Goal: Task Accomplishment & Management: Manage account settings

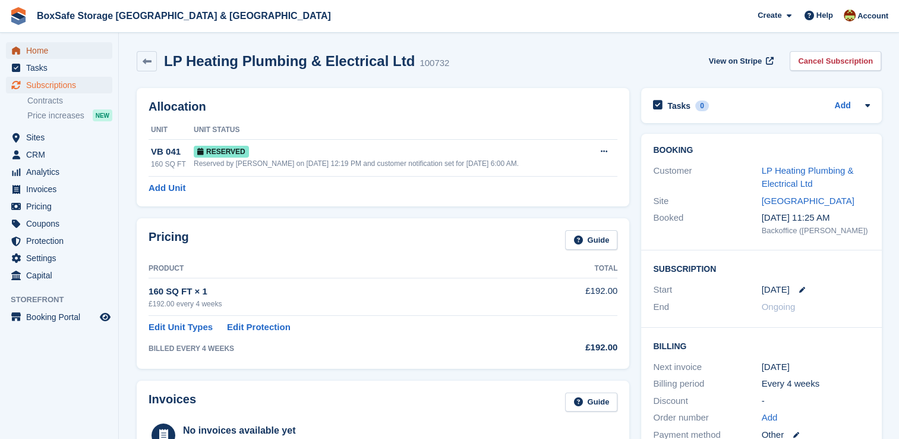
click at [51, 49] on span "Home" at bounding box center [61, 50] width 71 height 17
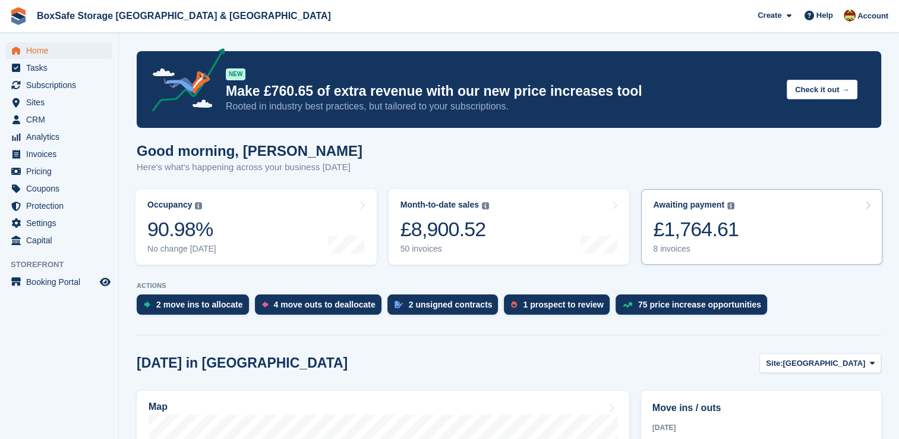
click at [776, 244] on link "Awaiting payment The total outstanding balance on all open invoices. £1,764.61 …" at bounding box center [761, 226] width 241 height 75
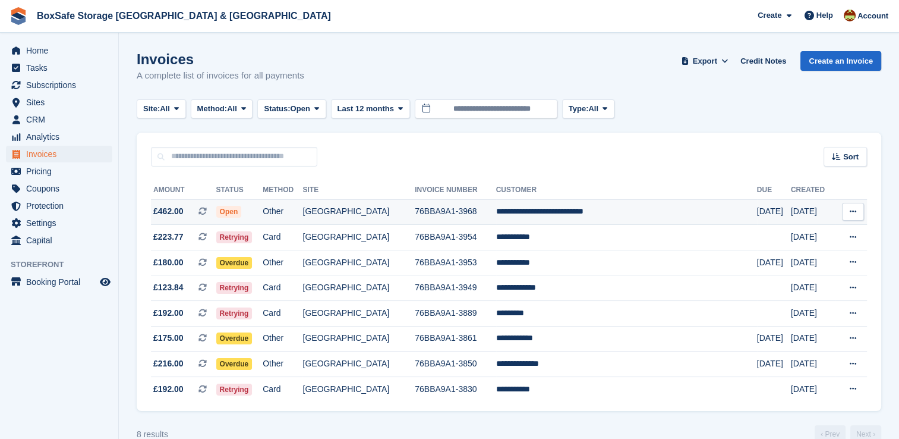
click at [616, 212] on td "**********" at bounding box center [626, 212] width 261 height 26
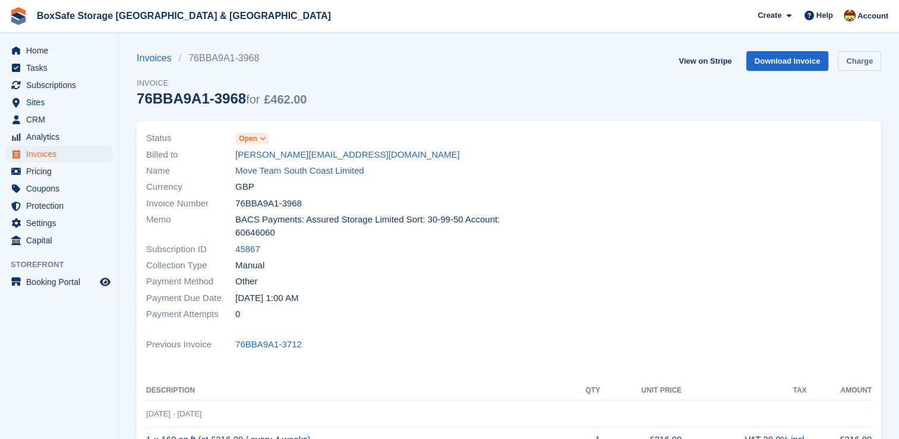
click at [848, 67] on link "Charge" at bounding box center [859, 61] width 43 height 20
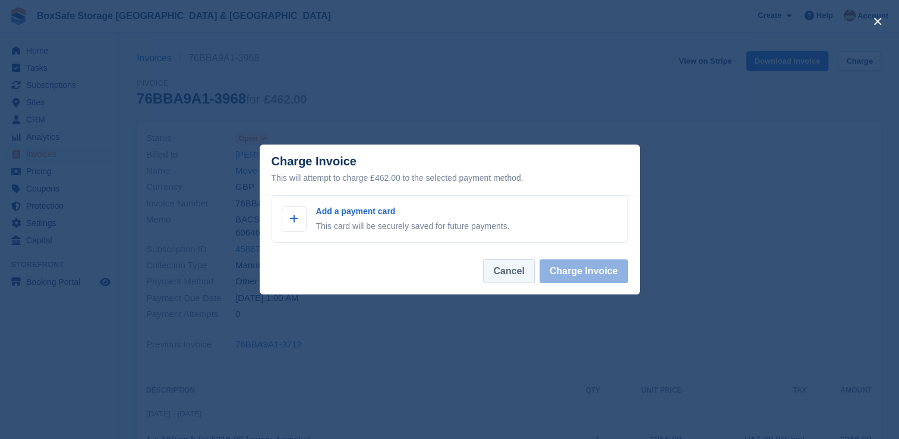
click at [513, 268] on button "Cancel" at bounding box center [508, 271] width 51 height 24
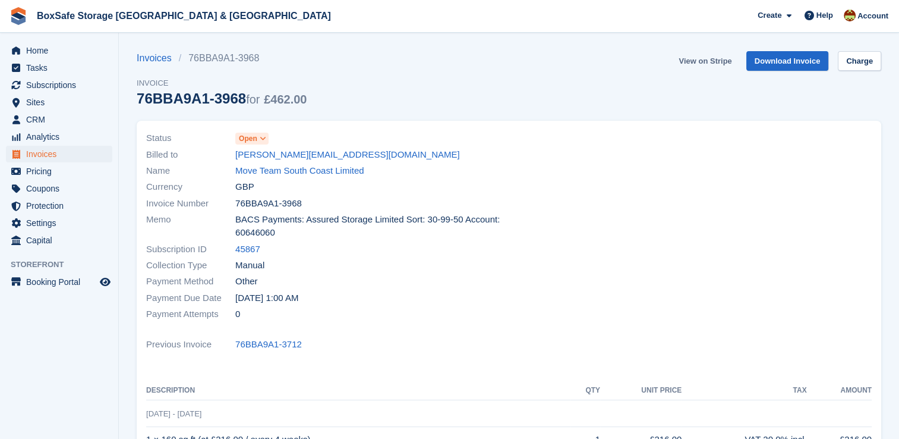
click at [714, 60] on link "View on Stripe" at bounding box center [705, 61] width 62 height 20
click at [44, 48] on span "Home" at bounding box center [61, 50] width 71 height 17
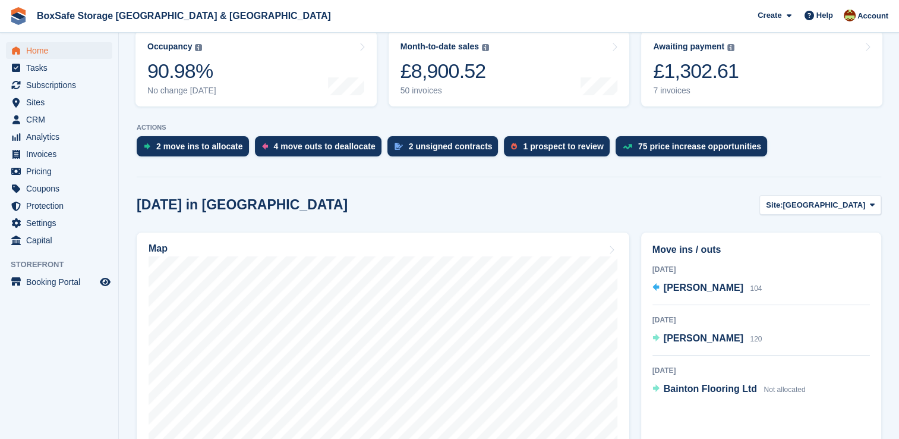
scroll to position [157, 0]
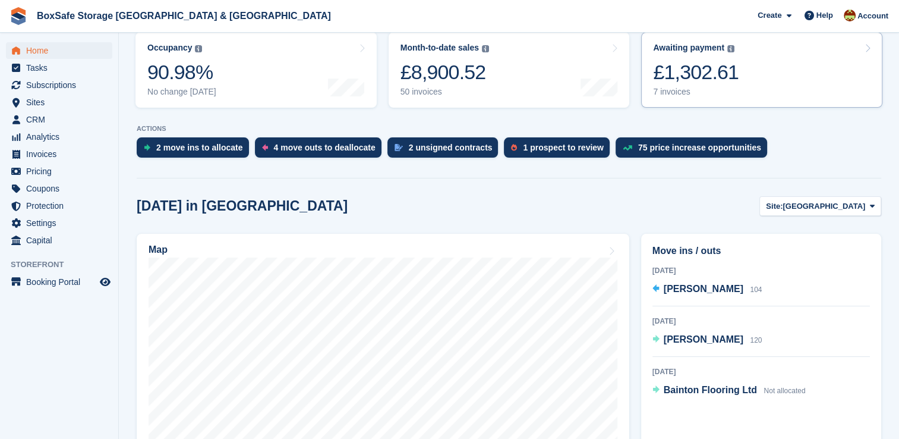
click at [771, 75] on link "Awaiting payment The total outstanding balance on all open invoices. £1,302.61 …" at bounding box center [761, 69] width 241 height 75
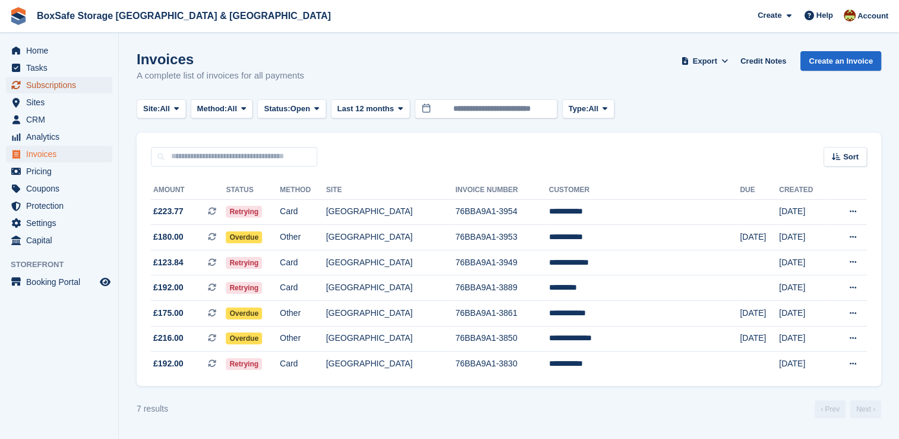
click at [52, 86] on span "Subscriptions" at bounding box center [61, 85] width 71 height 17
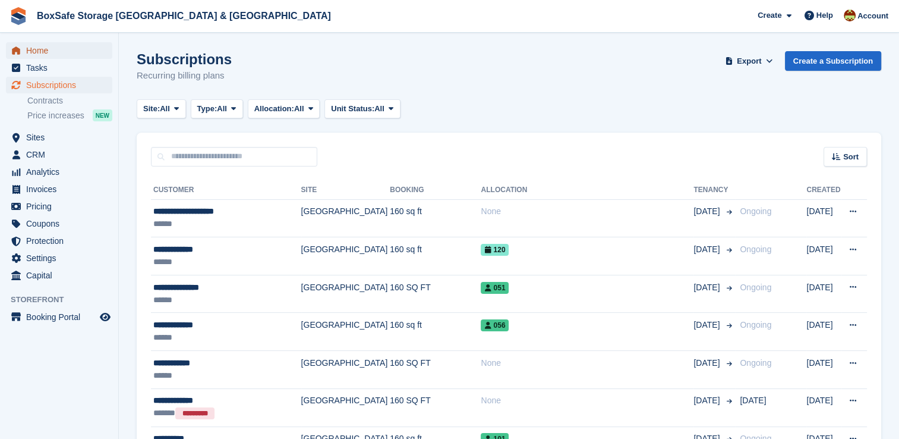
click at [58, 48] on span "Home" at bounding box center [61, 50] width 71 height 17
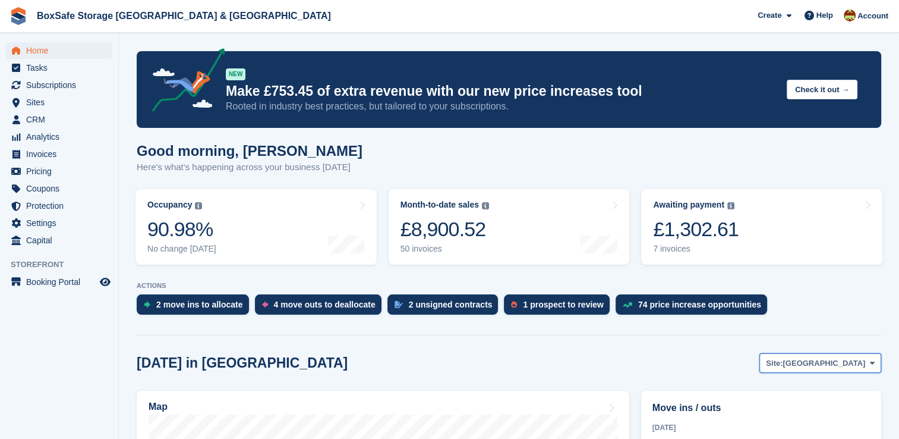
click at [862, 360] on span "[GEOGRAPHIC_DATA]" at bounding box center [824, 363] width 83 height 12
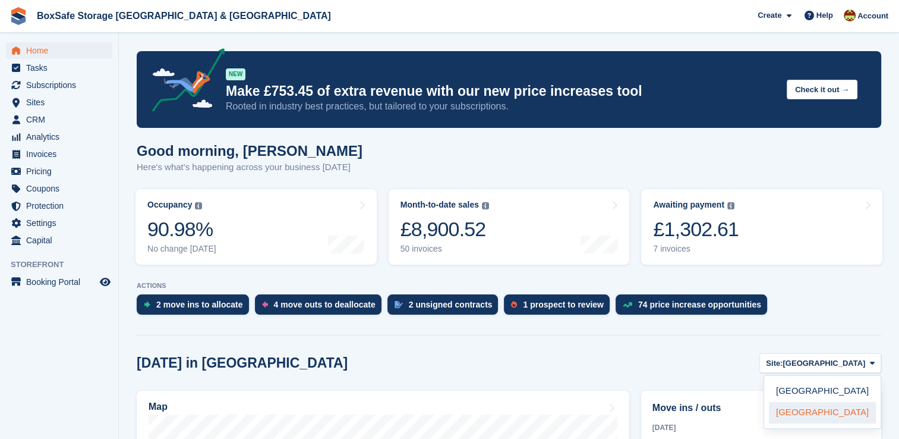
click at [800, 413] on link "[GEOGRAPHIC_DATA]" at bounding box center [822, 412] width 107 height 21
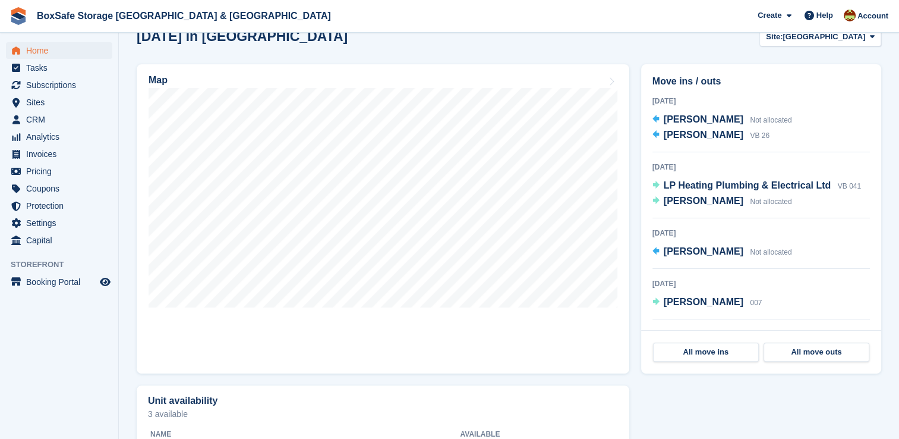
scroll to position [329, 0]
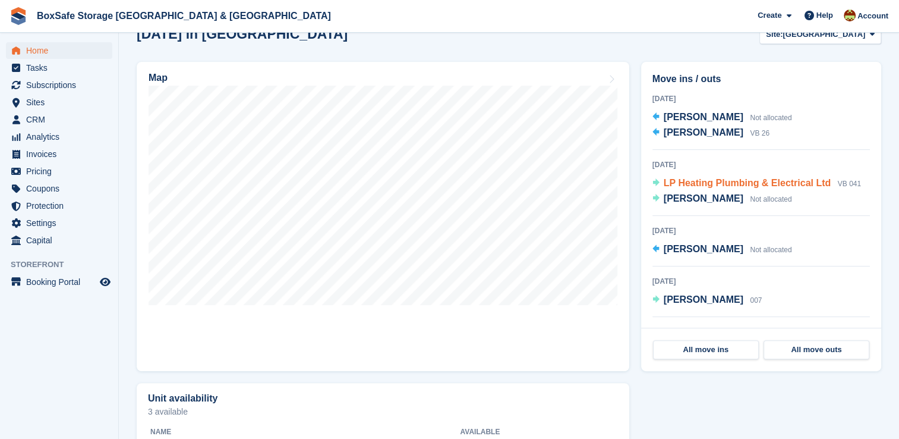
click at [709, 184] on span "LP Heating Plumbing & Electrical Ltd" at bounding box center [748, 183] width 168 height 10
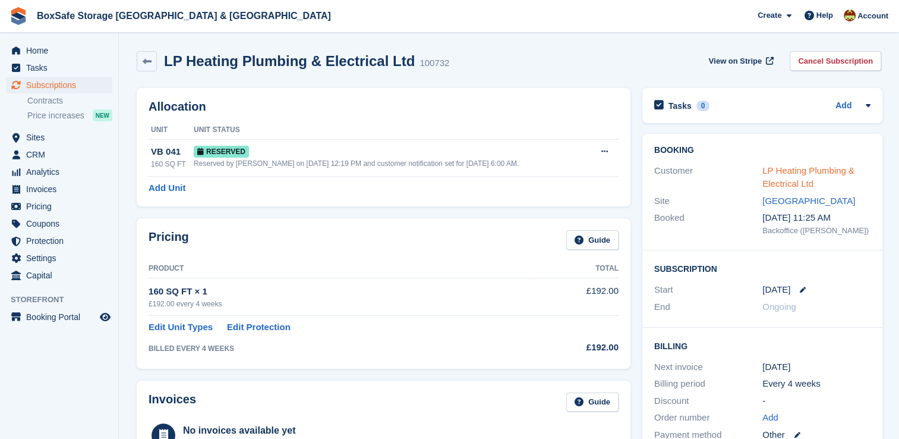
click at [778, 180] on link "LP Heating Plumbing & Electrical Ltd" at bounding box center [809, 177] width 92 height 24
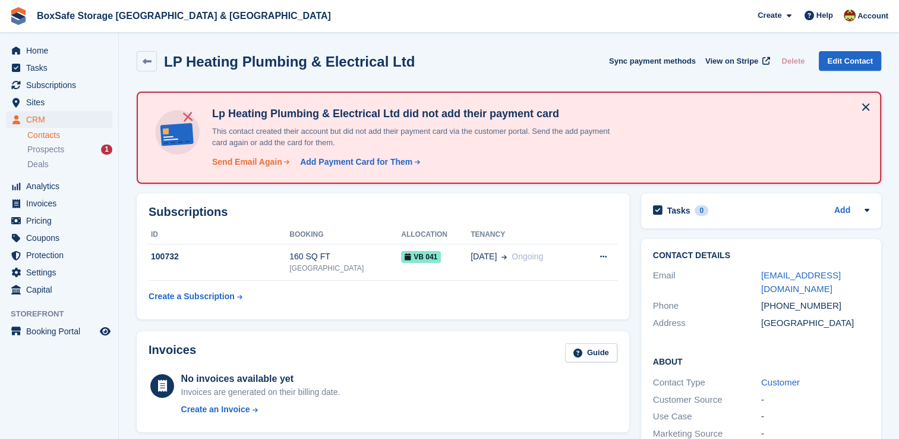
click at [259, 166] on div "Send Email Again" at bounding box center [247, 162] width 70 height 12
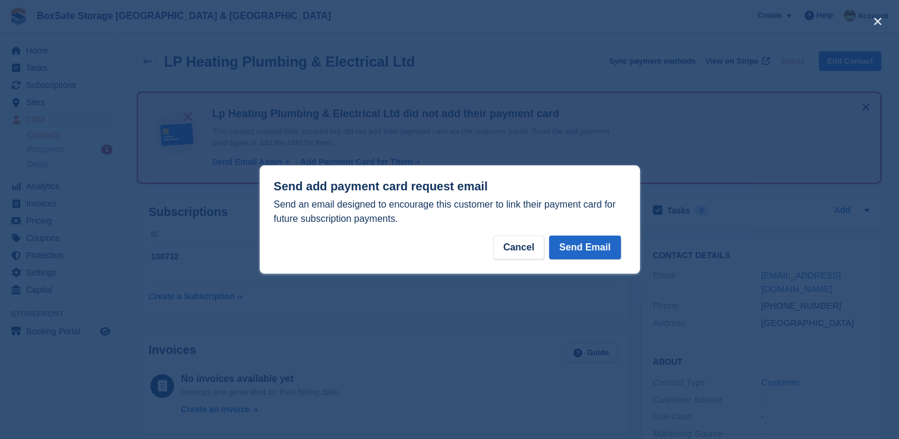
drag, startPoint x: 259, startPoint y: 166, endPoint x: 642, endPoint y: 265, distance: 395.8
click at [642, 265] on div at bounding box center [449, 219] width 899 height 439
click at [594, 253] on button "Send Email" at bounding box center [584, 247] width 71 height 24
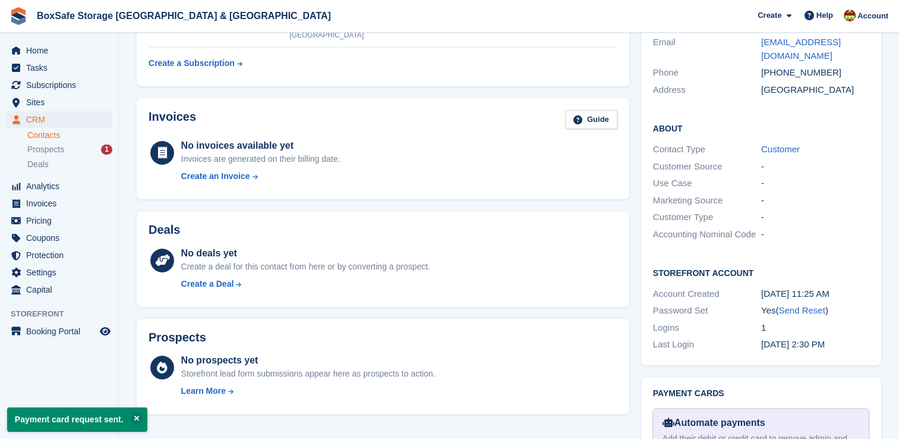
scroll to position [238, 0]
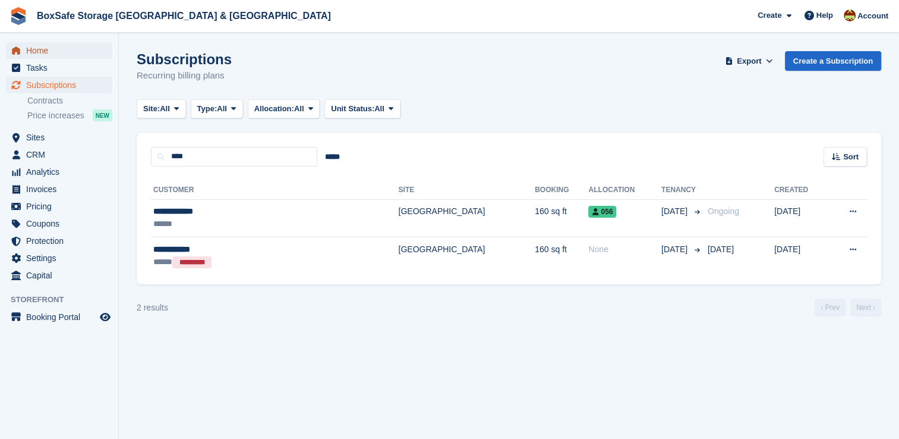
click at [49, 54] on span "Home" at bounding box center [61, 50] width 71 height 17
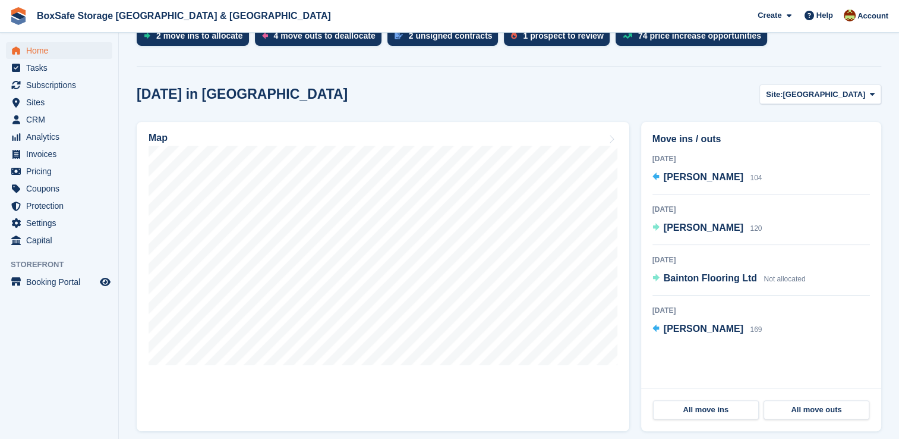
scroll to position [266, 0]
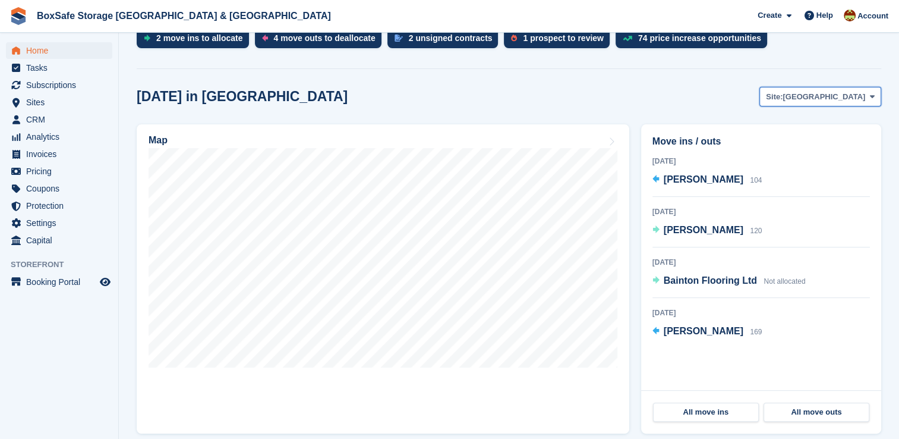
click at [844, 94] on span "Christchurch" at bounding box center [824, 97] width 83 height 12
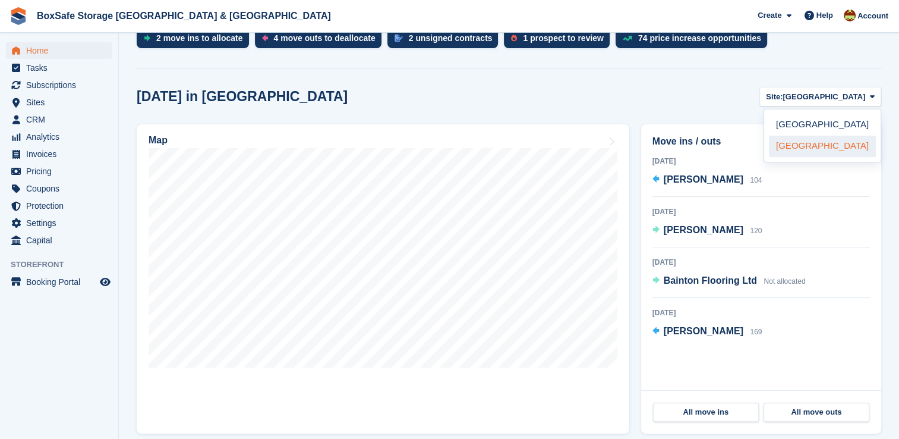
click at [796, 146] on link "[GEOGRAPHIC_DATA]" at bounding box center [822, 146] width 107 height 21
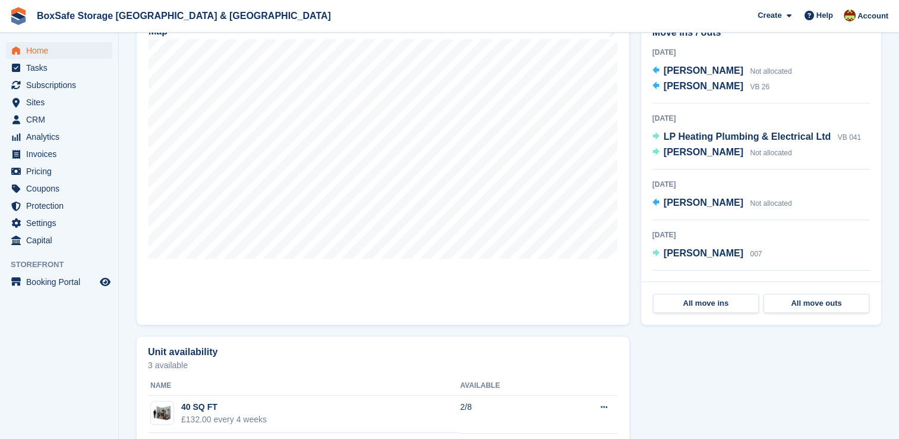
scroll to position [380, 0]
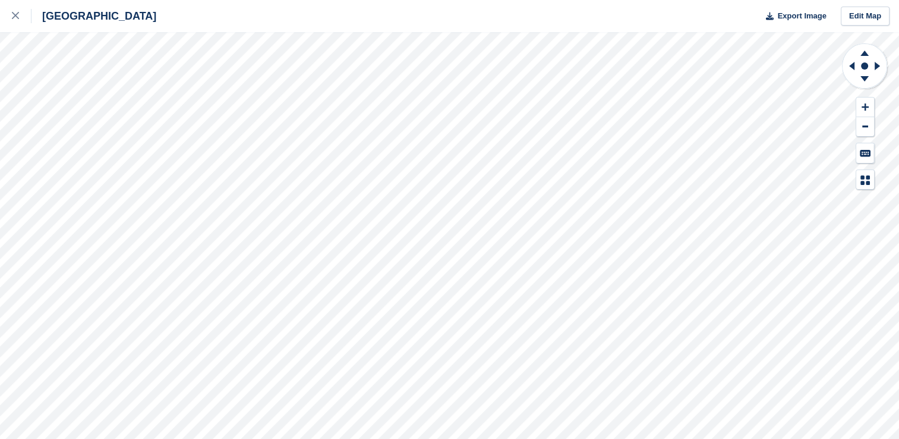
click at [67, 140] on div "Portland Export Image Edit Map" at bounding box center [449, 219] width 899 height 439
click at [68, 155] on div "Portland Export Image Edit Map" at bounding box center [449, 219] width 899 height 439
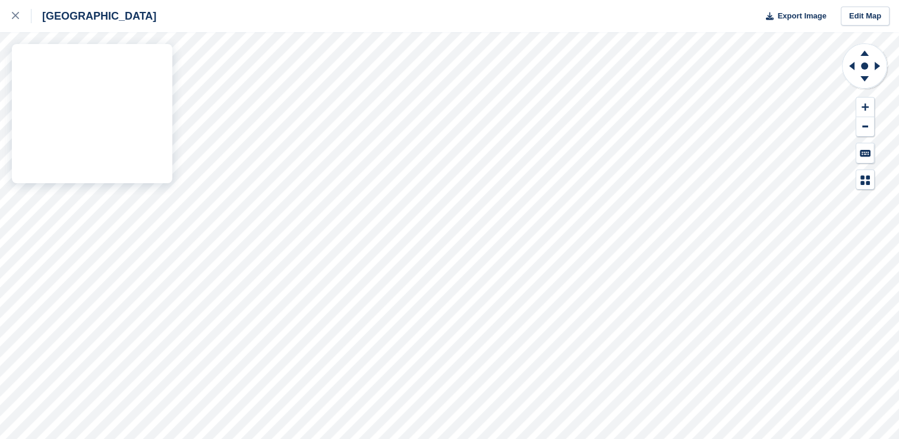
click at [83, 157] on div "Portland Export Image Edit Map" at bounding box center [449, 219] width 899 height 439
